Goal: Task Accomplishment & Management: Manage account settings

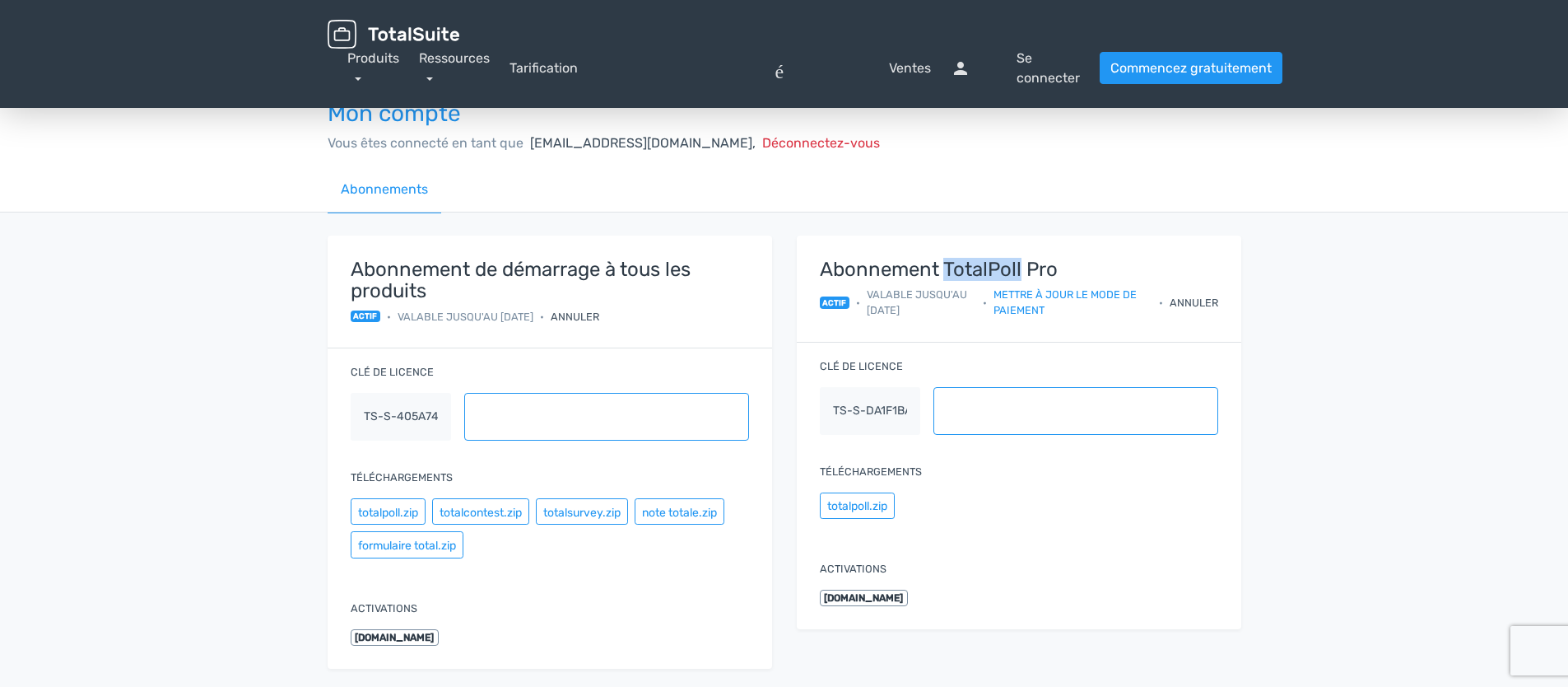
drag, startPoint x: 1022, startPoint y: 262, endPoint x: 942, endPoint y: 263, distance: 80.0
click at [942, 263] on font "Abonnement TotalPoll Pro" at bounding box center [938, 269] width 238 height 23
copy font "TotalPoll"
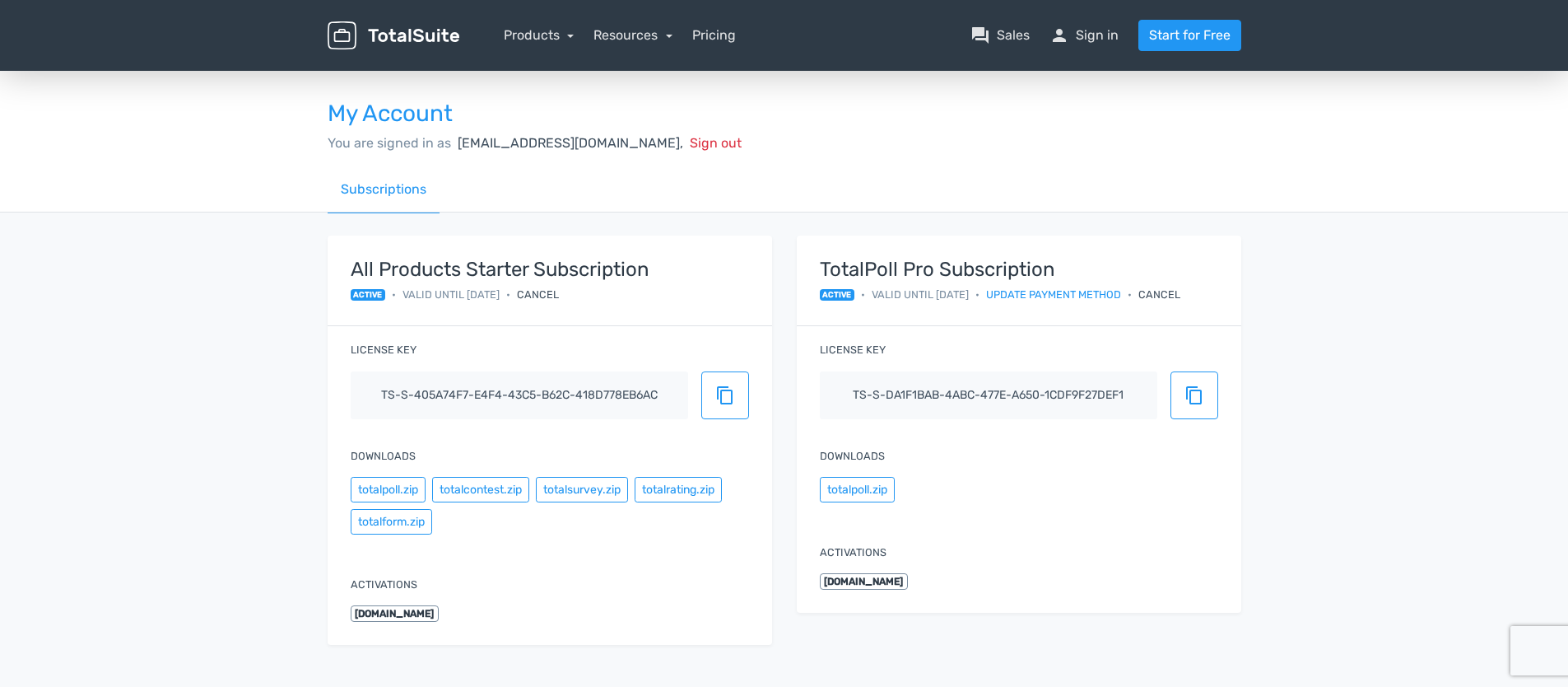
click at [822, 163] on div "My Account You are signed in as labidikm@gmail.com, Sign out" at bounding box center [784, 118] width 938 height 98
click at [1180, 292] on div "Cancel" at bounding box center [1160, 294] width 42 height 15
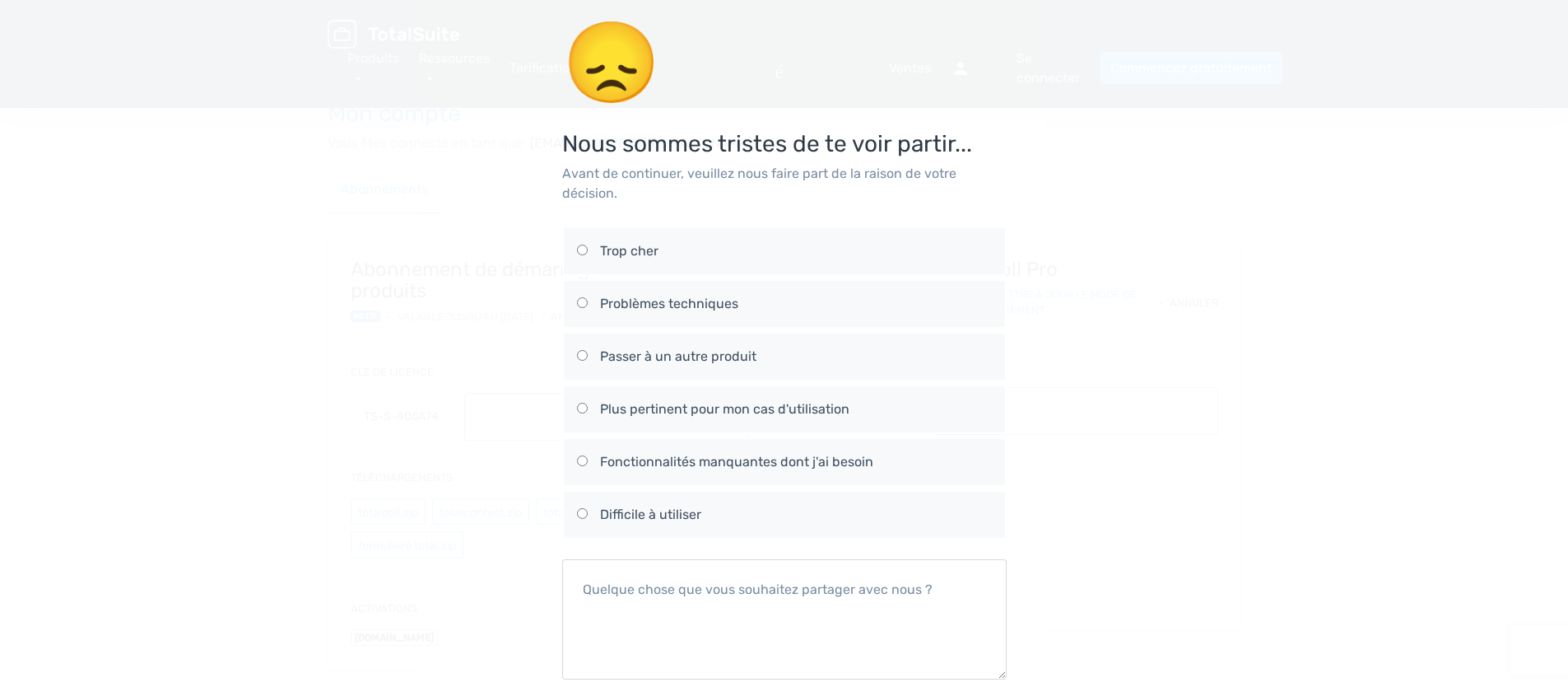
click at [580, 246] on input "Trop cher" at bounding box center [582, 250] width 11 height 11
radio input "true"
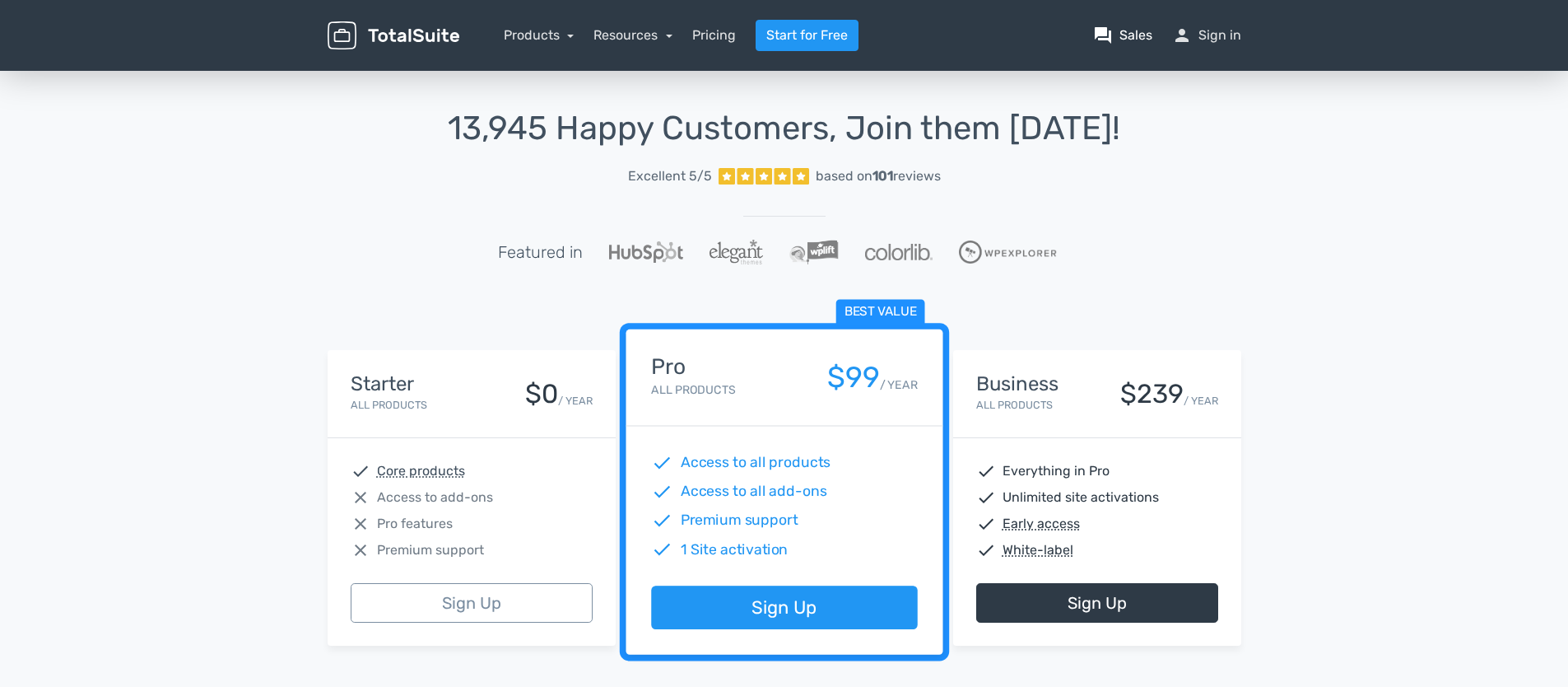
click at [1125, 42] on link "question_answer Sales" at bounding box center [1123, 35] width 59 height 19
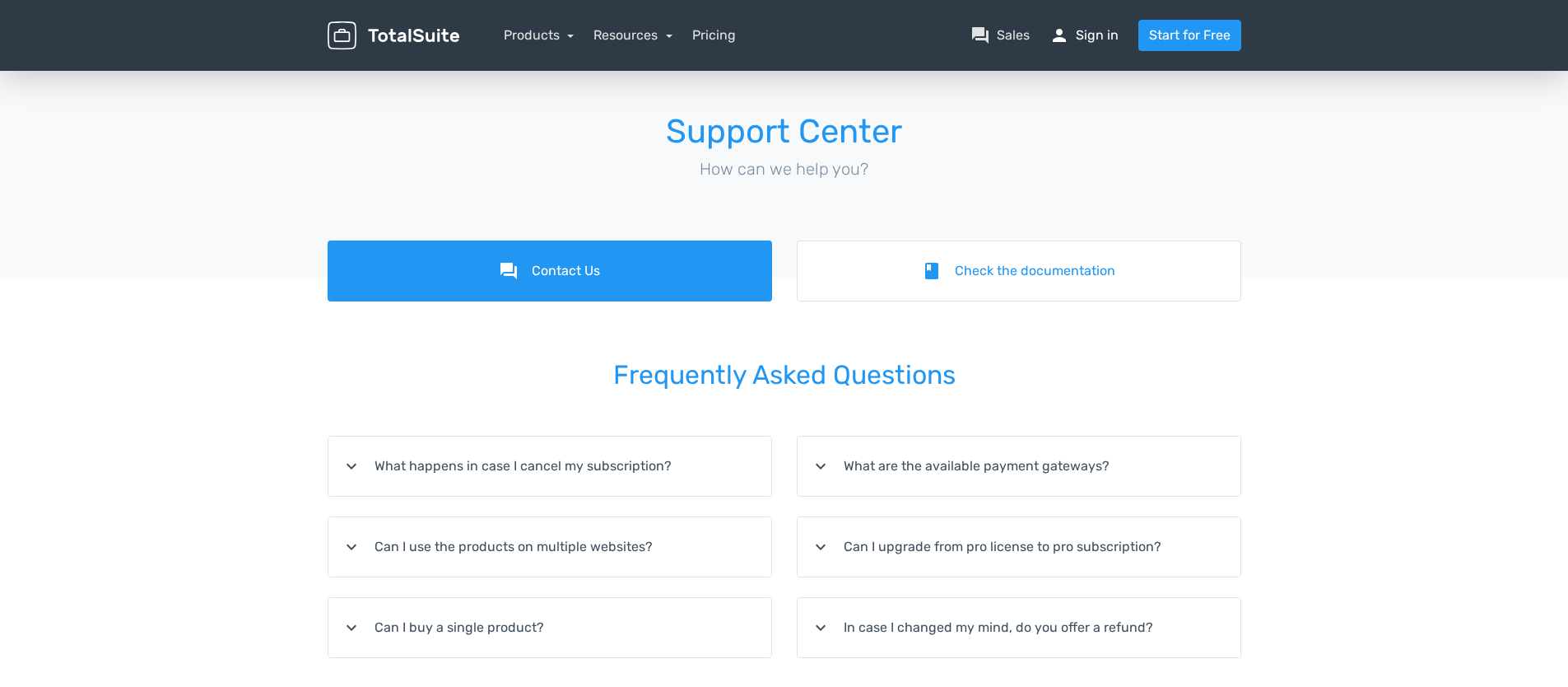
click at [1089, 40] on link "person Sign in" at bounding box center [1085, 35] width 69 height 19
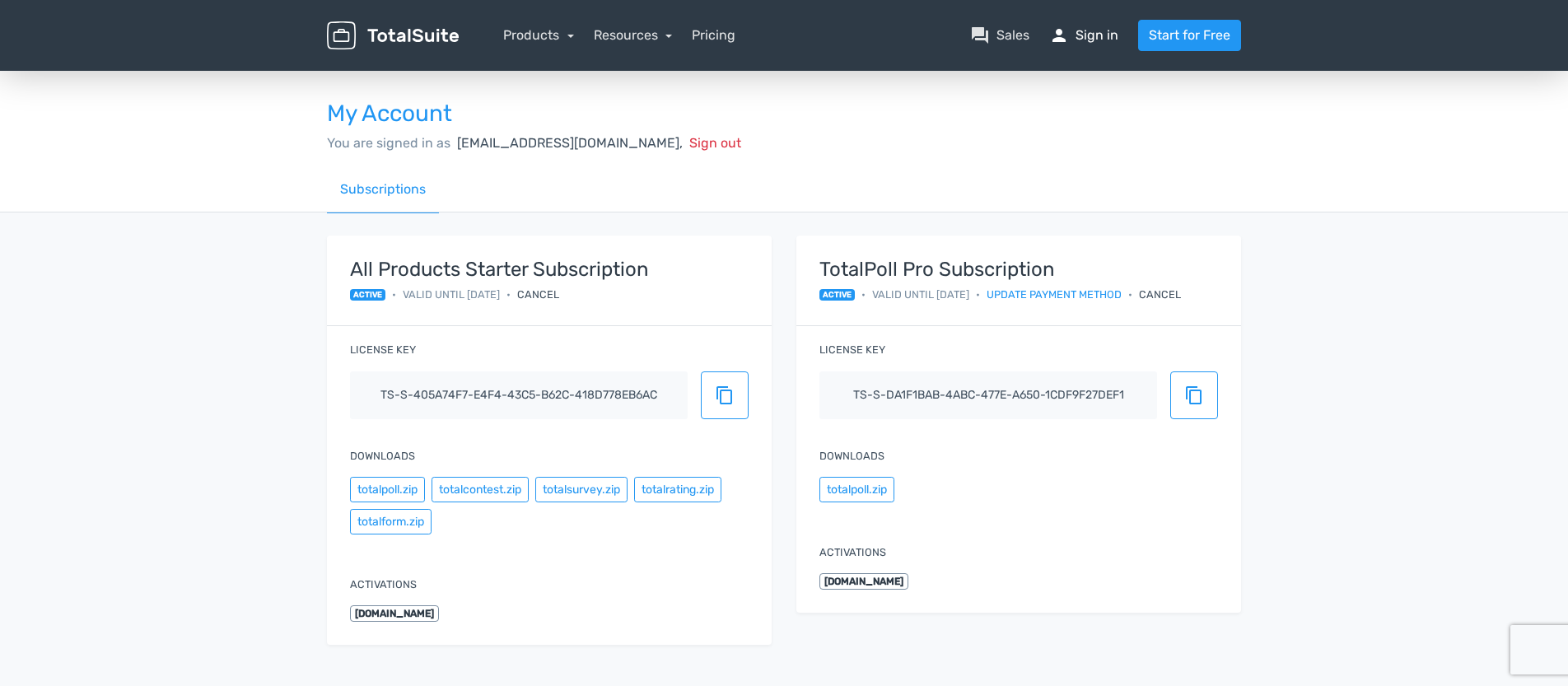
click at [1078, 41] on link "person Sign in" at bounding box center [1084, 35] width 69 height 19
